Goal: Register for event/course

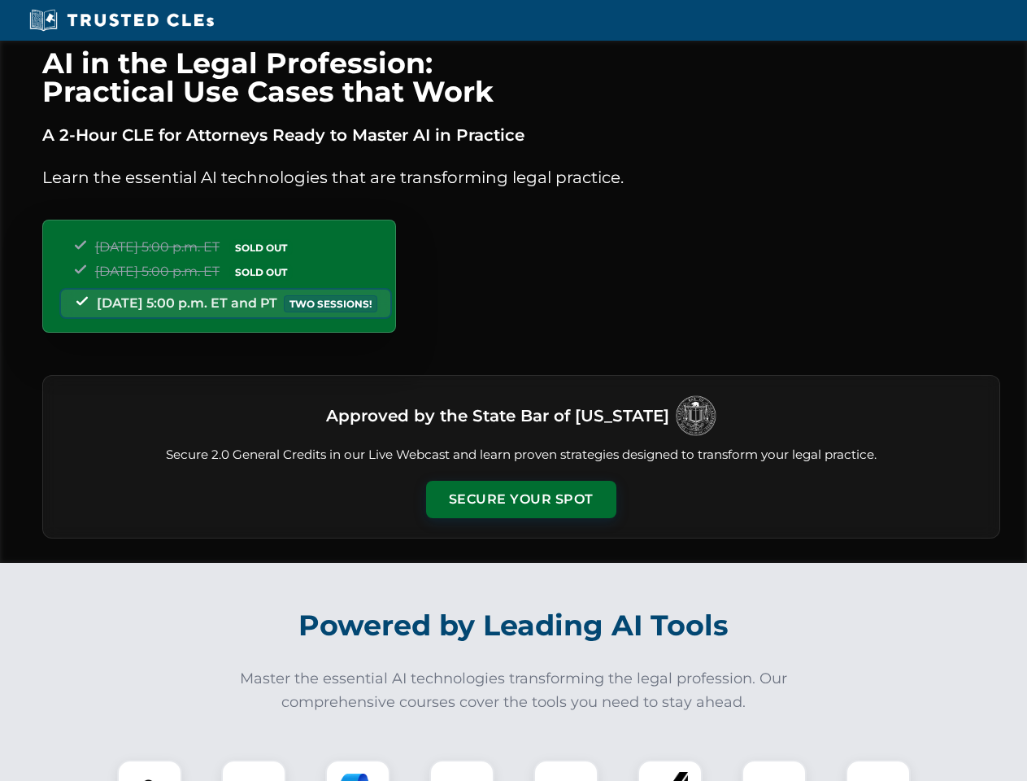
click at [521, 499] on button "Secure Your Spot" at bounding box center [521, 499] width 190 height 37
click at [150, 770] on img at bounding box center [149, 792] width 47 height 47
click at [254, 770] on div at bounding box center [253, 792] width 65 height 65
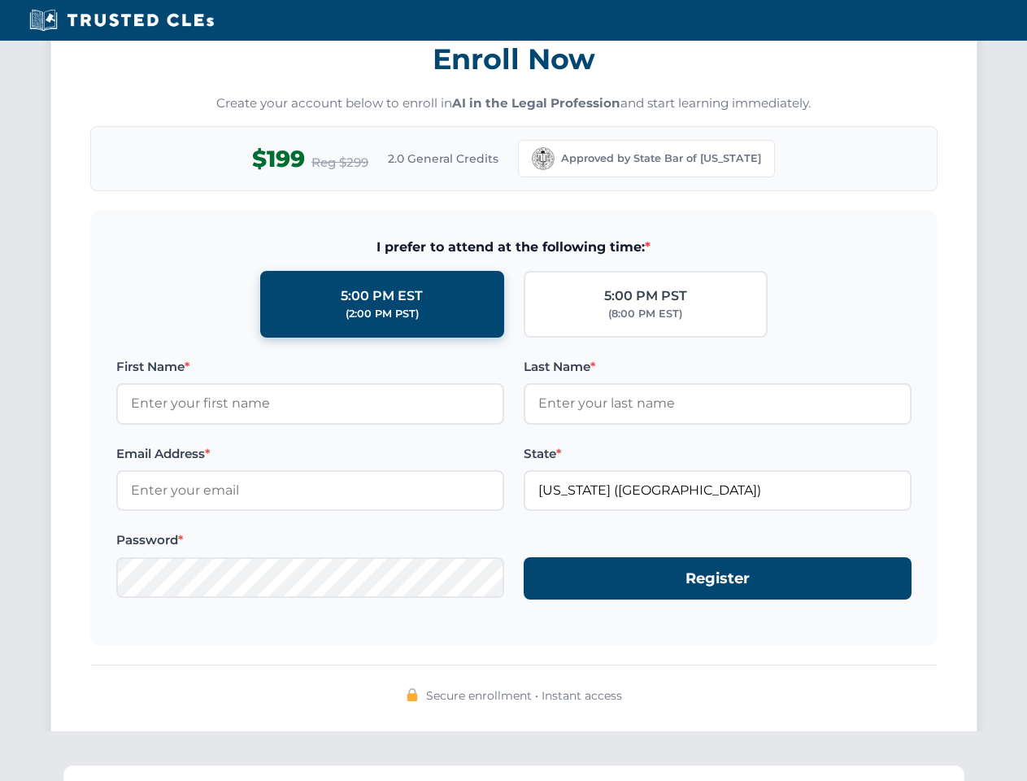
scroll to position [1596, 0]
